Goal: Check status: Check status

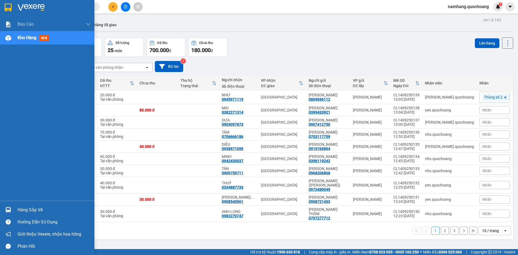
click at [21, 209] on div "Hàng sắp về" at bounding box center [54, 210] width 73 height 8
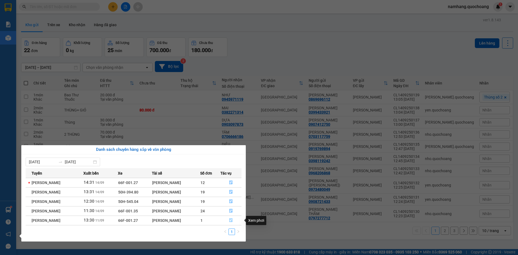
click at [232, 221] on icon "file-done" at bounding box center [230, 220] width 3 height 4
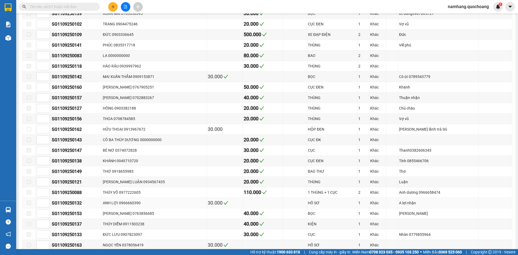
scroll to position [400, 0]
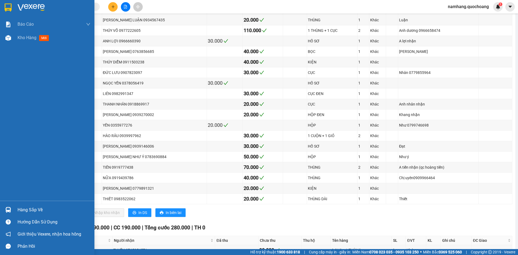
click at [13, 208] on div "Hàng sắp về" at bounding box center [47, 210] width 94 height 12
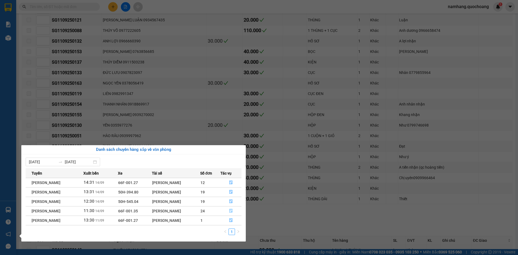
click at [231, 210] on icon "file-done" at bounding box center [230, 211] width 3 height 4
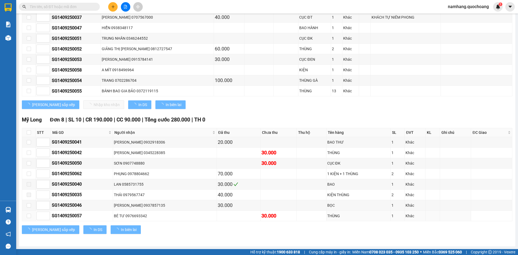
scroll to position [350, 0]
type input "14/09/2025"
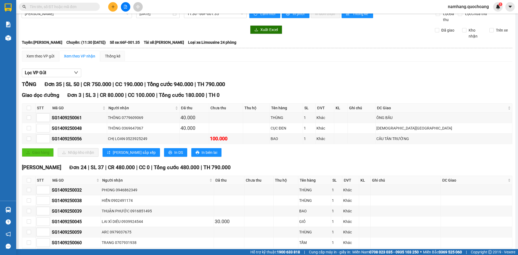
scroll to position [0, 0]
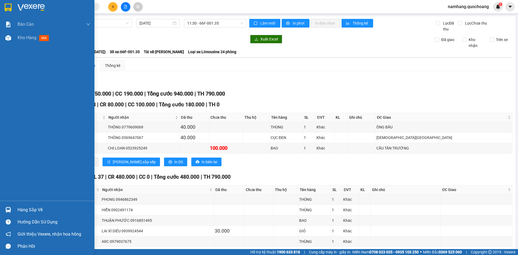
click at [29, 209] on div "Hàng sắp về" at bounding box center [54, 210] width 73 height 8
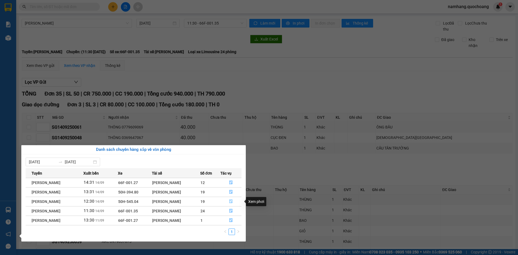
click at [232, 202] on icon "file-done" at bounding box center [231, 201] width 4 height 4
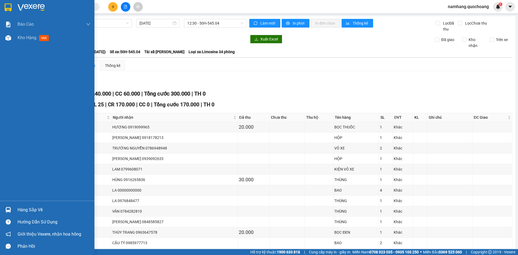
click at [19, 206] on div "Hàng sắp về" at bounding box center [54, 210] width 73 height 8
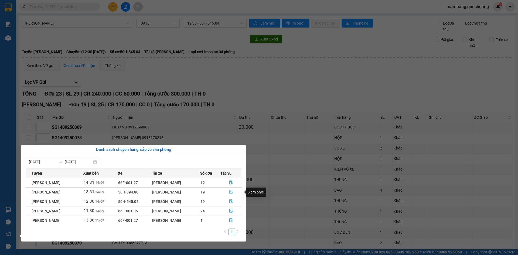
click at [234, 192] on button "button" at bounding box center [231, 192] width 21 height 9
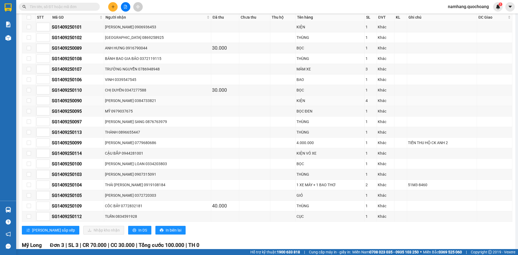
scroll to position [235, 0]
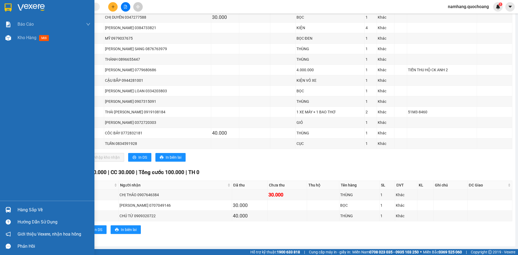
click at [28, 212] on div "Hàng sắp về" at bounding box center [54, 210] width 73 height 8
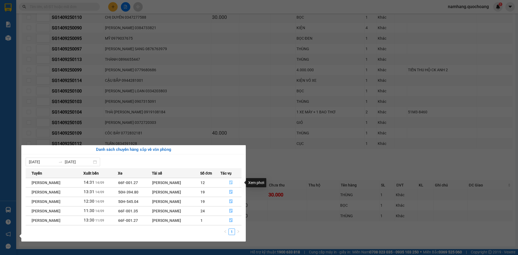
click at [235, 183] on button "button" at bounding box center [231, 182] width 21 height 9
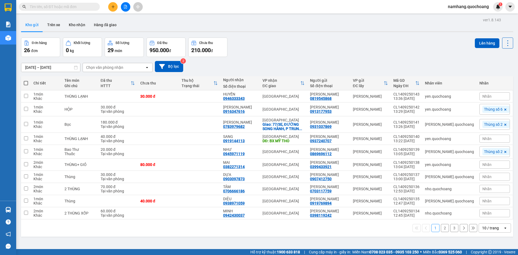
click at [42, 37] on div "ver 1.8.143 Kho gửi Trên xe Kho nhận Hàng đã giao Đơn hàng 26 đơn Khối lượng 0 …" at bounding box center [267, 143] width 496 height 255
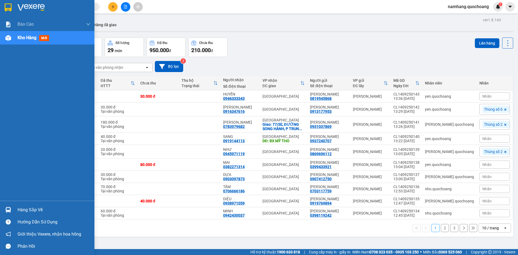
click at [27, 208] on div "Hàng sắp về" at bounding box center [54, 210] width 73 height 8
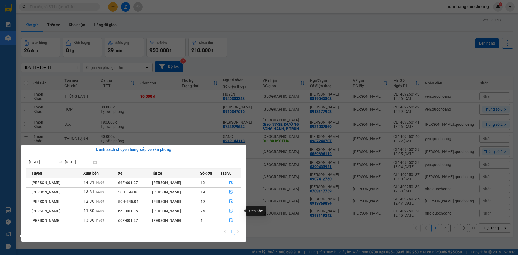
click at [232, 211] on icon "file-done" at bounding box center [230, 211] width 3 height 4
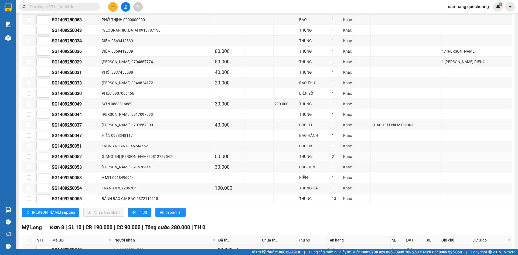
scroll to position [242, 0]
click at [197, 203] on td "BÁNH BAO GIA BẢO 0372119115" at bounding box center [157, 199] width 113 height 11
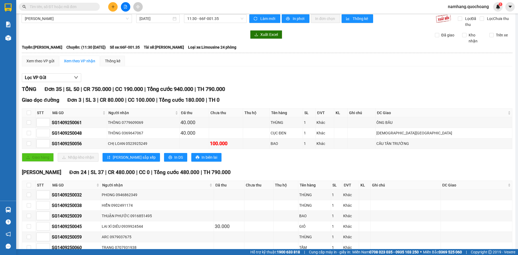
scroll to position [0, 0]
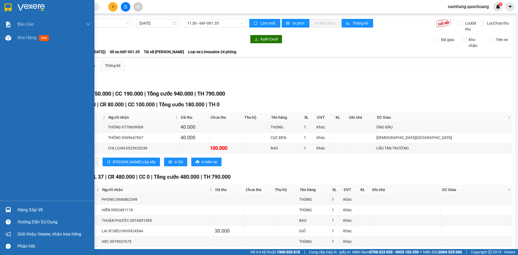
click at [26, 211] on div "Hàng sắp về" at bounding box center [54, 210] width 73 height 8
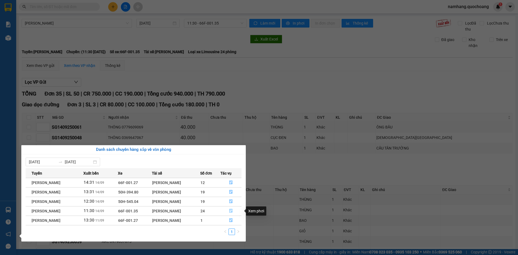
click at [231, 209] on icon "file-done" at bounding box center [230, 211] width 3 height 4
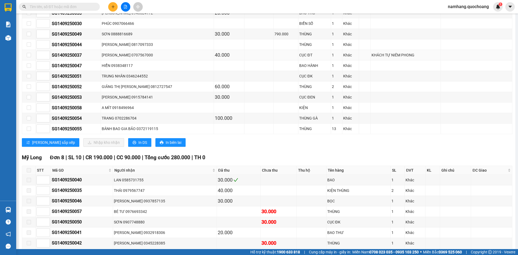
scroll to position [350, 0]
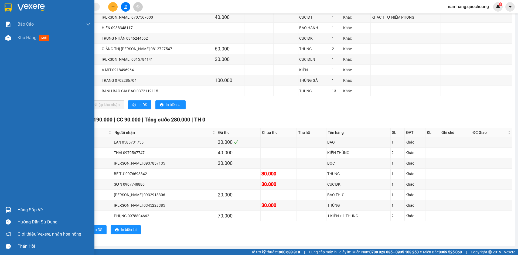
click at [22, 211] on div "Hàng sắp về" at bounding box center [54, 210] width 73 height 8
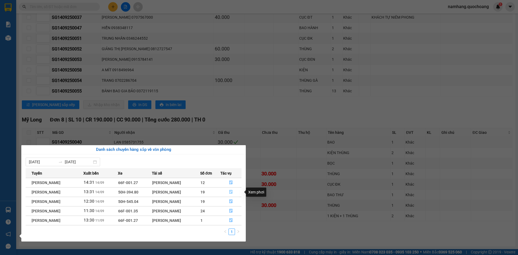
click at [231, 192] on icon "file-done" at bounding box center [231, 192] width 4 height 4
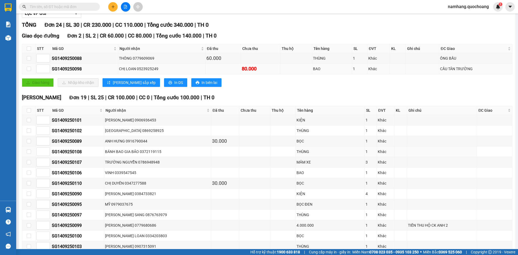
scroll to position [46, 0]
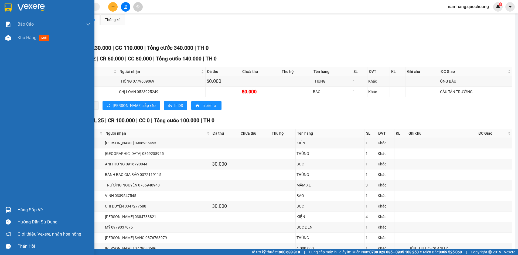
click at [26, 209] on div "Hàng sắp về" at bounding box center [54, 210] width 73 height 8
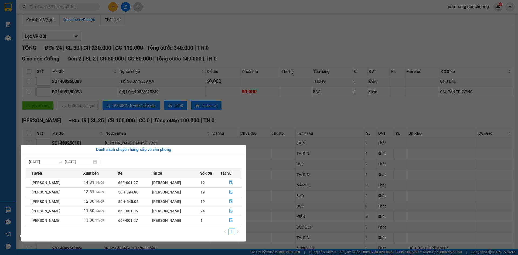
click at [311, 124] on section "Kết quả tìm kiếm ( 0 ) Bộ lọc No Data namhang.quochoang 1 Báo cáo Báo cáo dòng …" at bounding box center [259, 127] width 518 height 255
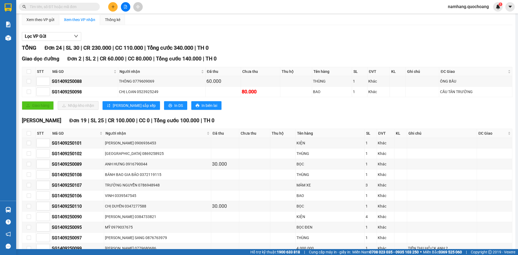
scroll to position [0, 0]
